Goal: Task Accomplishment & Management: Use online tool/utility

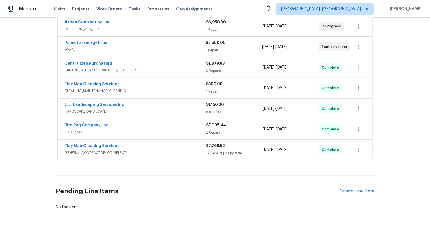
scroll to position [125, 0]
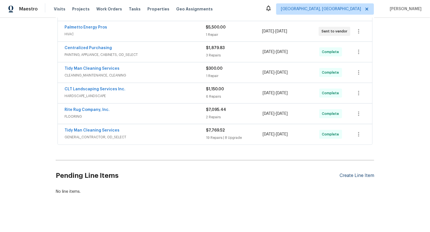
click at [362, 175] on div "Create Line Item" at bounding box center [356, 175] width 35 height 5
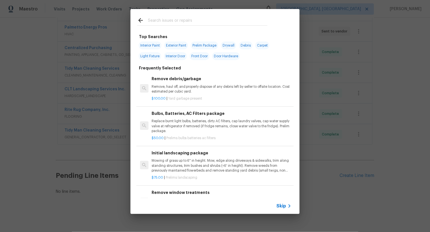
click at [281, 205] on span "Skip" at bounding box center [281, 206] width 10 height 6
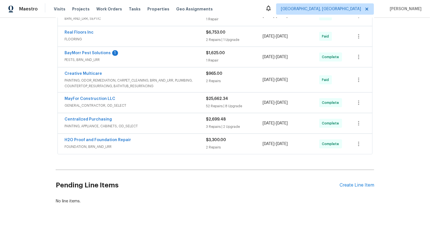
scroll to position [151, 0]
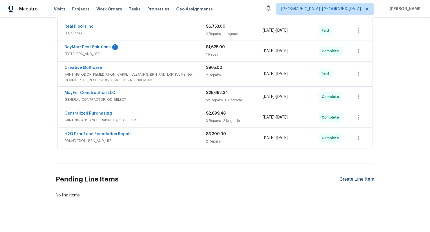
click at [362, 176] on div "Create Line Item" at bounding box center [356, 178] width 35 height 5
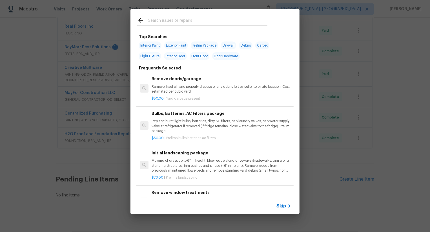
click at [282, 204] on span "Skip" at bounding box center [281, 206] width 10 height 6
